Goal: Information Seeking & Learning: Understand process/instructions

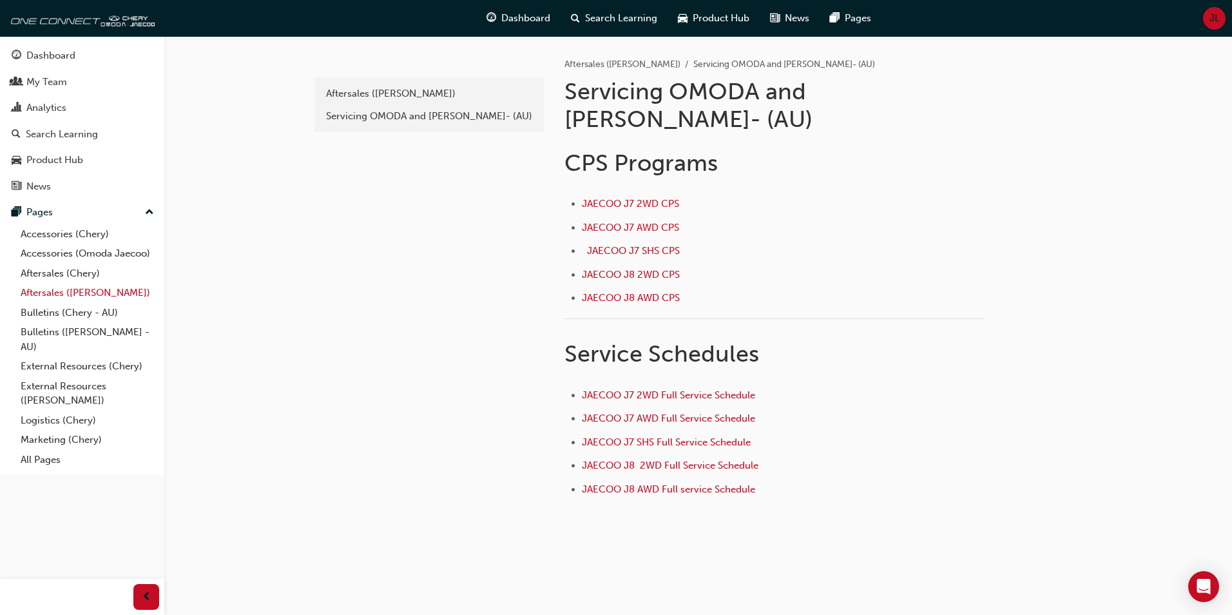
click at [55, 293] on link "Aftersales ([PERSON_NAME])" at bounding box center [87, 293] width 144 height 20
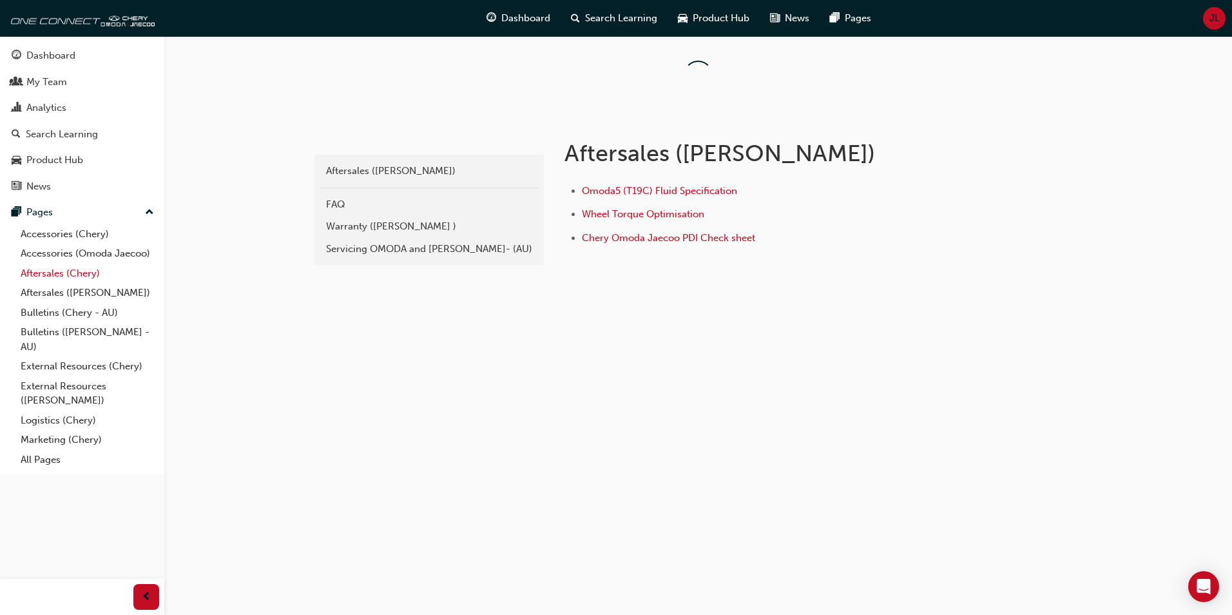
click at [67, 273] on link "Aftersales (Chery)" at bounding box center [87, 274] width 144 height 20
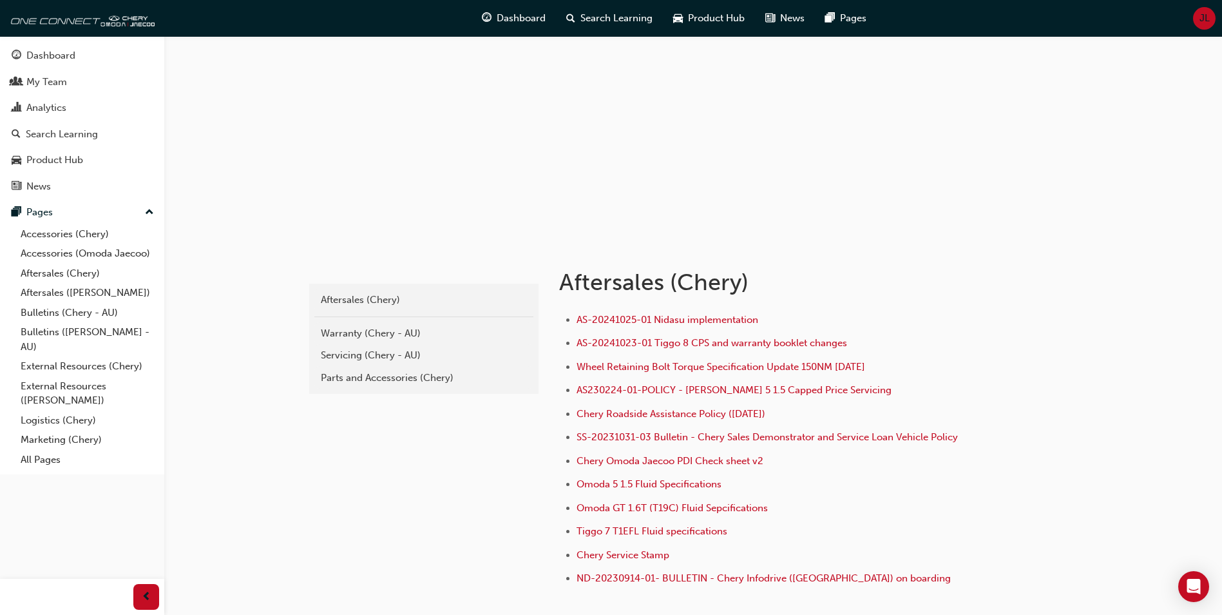
scroll to position [129, 0]
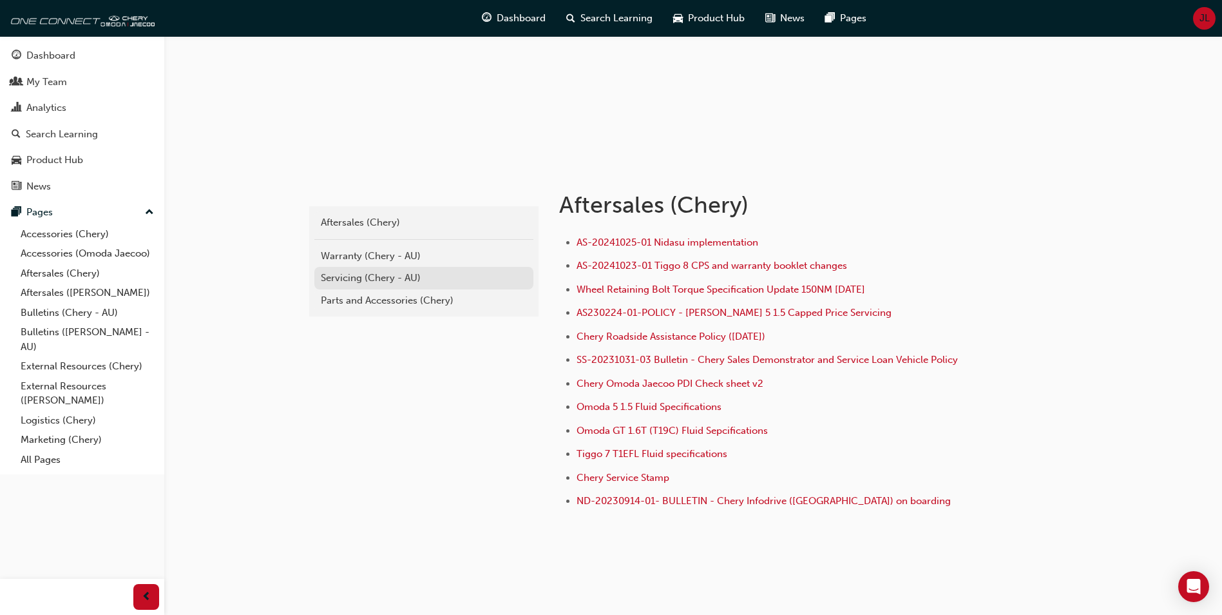
click at [394, 275] on div "Servicing (Chery - AU)" at bounding box center [424, 278] width 206 height 15
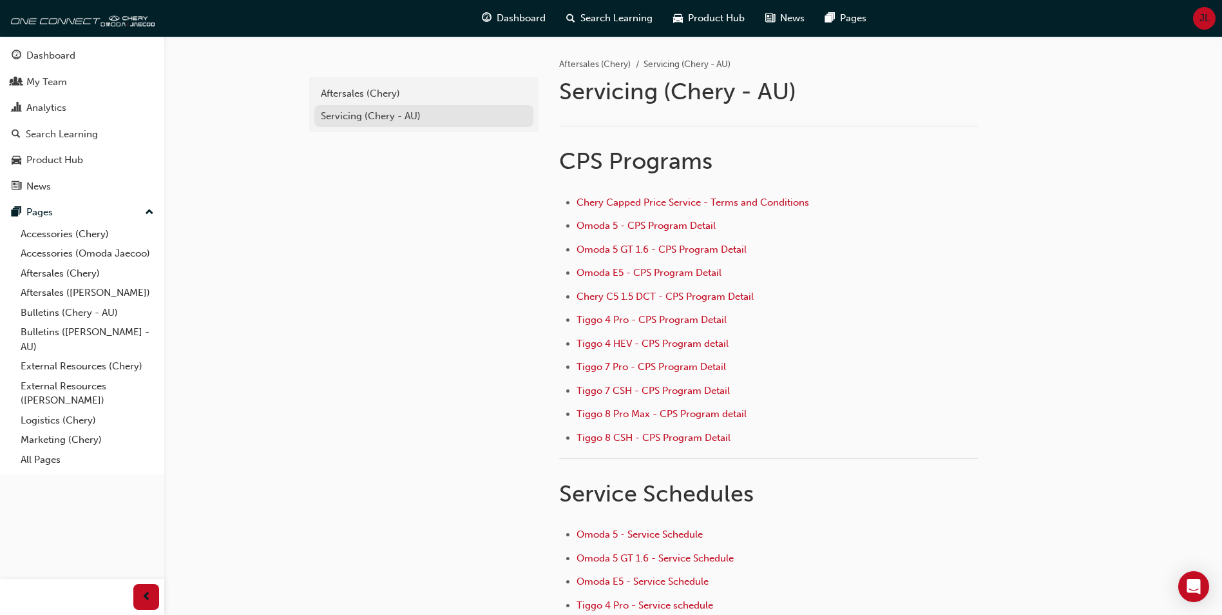
click at [327, 117] on div "Servicing (Chery - AU)" at bounding box center [424, 116] width 206 height 15
click at [380, 99] on div "Aftersales (Chery)" at bounding box center [424, 93] width 206 height 15
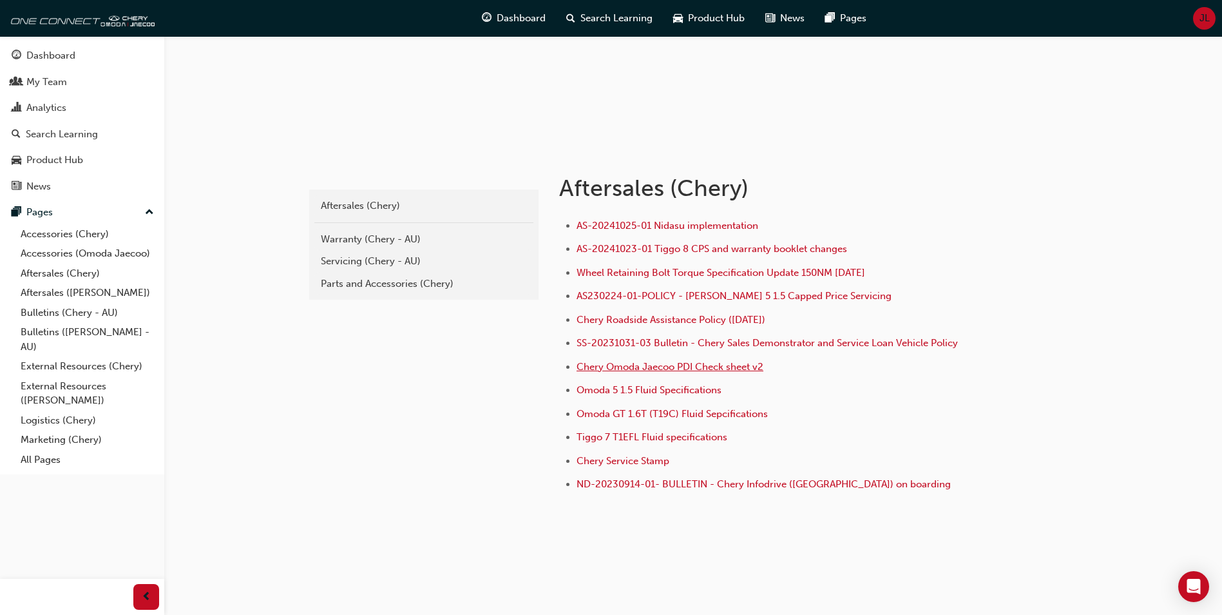
scroll to position [150, 0]
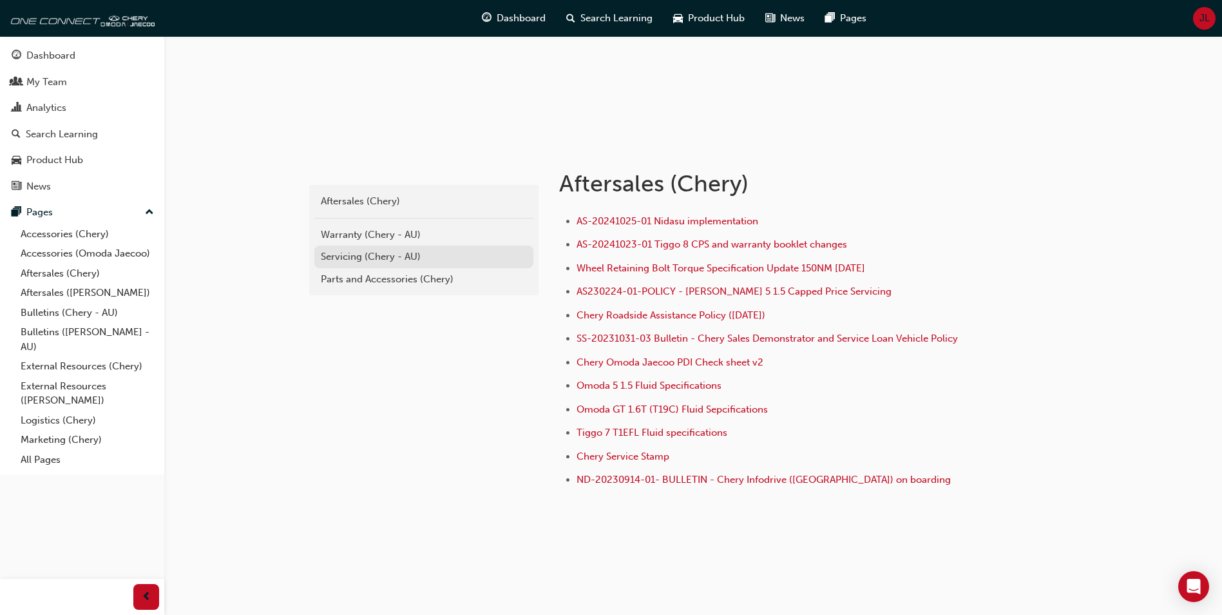
click at [371, 262] on div "Servicing (Chery - AU)" at bounding box center [424, 256] width 206 height 15
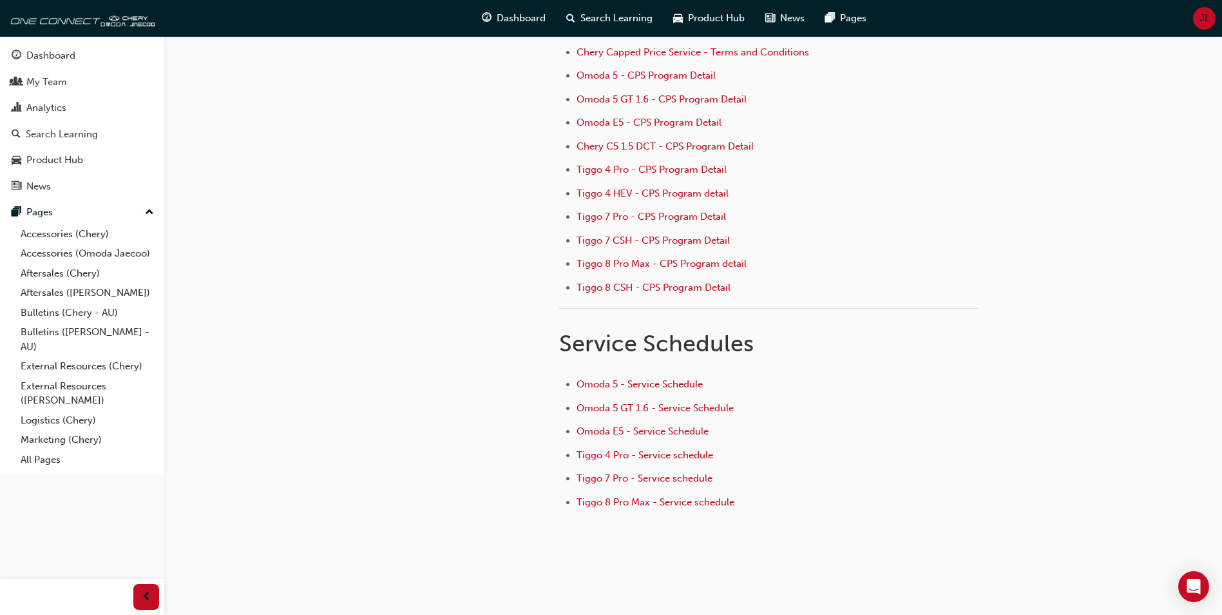
scroll to position [86, 0]
